Goal: Find contact information: Find contact information

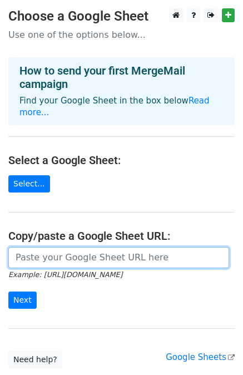
click at [56, 255] on input "url" at bounding box center [118, 257] width 221 height 21
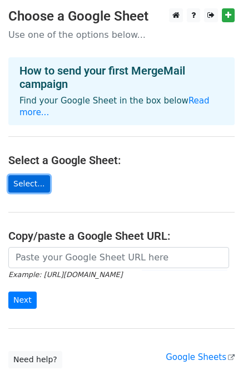
click at [32, 175] on link "Select..." at bounding box center [29, 183] width 42 height 17
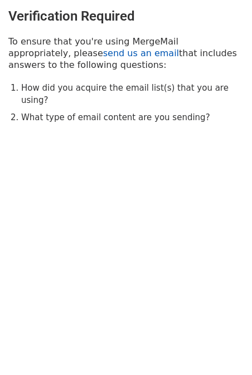
click at [103, 54] on link "send us an email" at bounding box center [141, 53] width 76 height 11
click at [103, 53] on link "send us an email" at bounding box center [141, 53] width 76 height 11
click at [103, 55] on link "send us an email" at bounding box center [141, 53] width 76 height 11
